Goal: Task Accomplishment & Management: Manage account settings

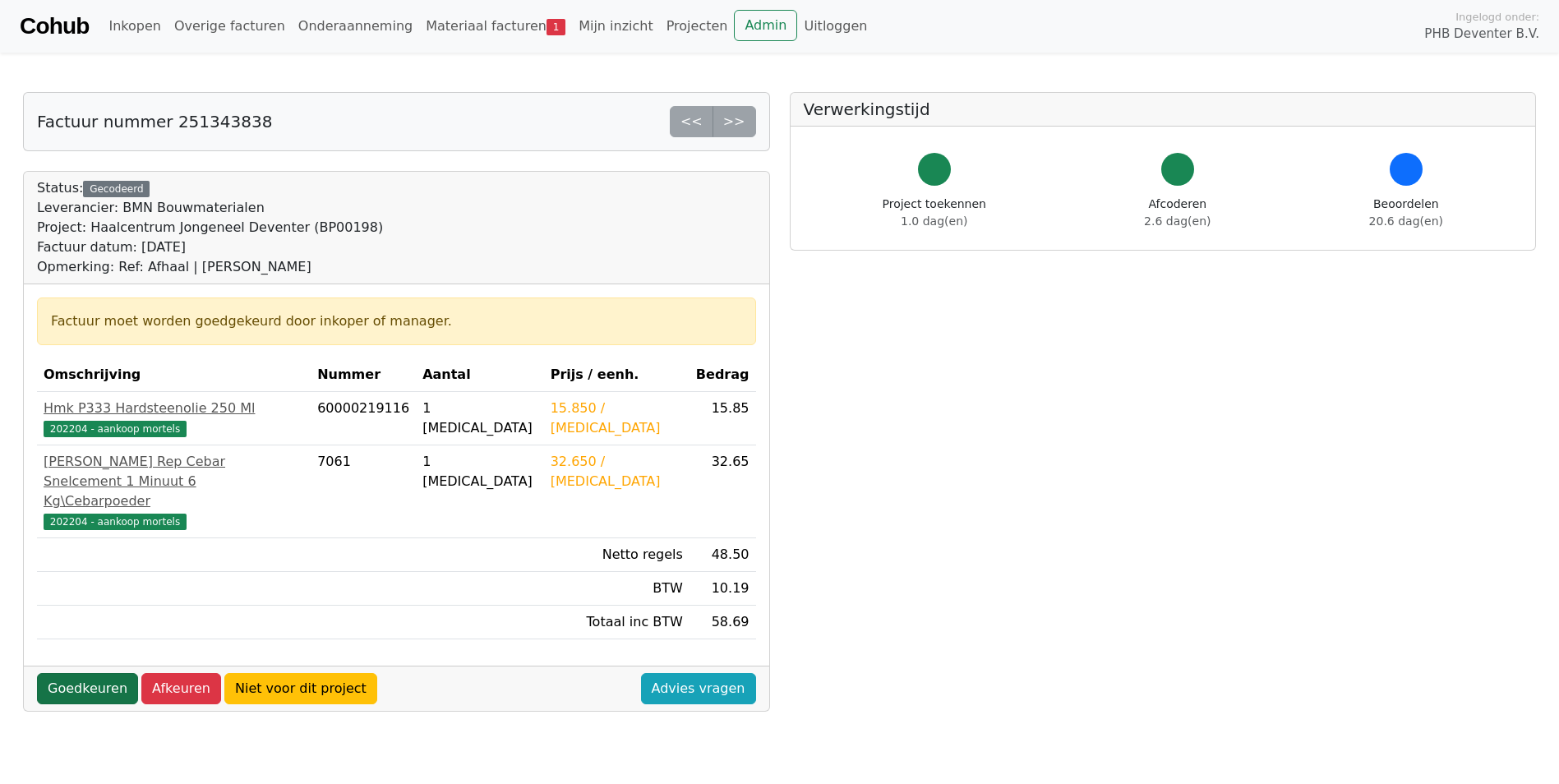
click at [115, 672] on link "Goedkeuren" at bounding box center [87, 688] width 101 height 31
